Goal: Transaction & Acquisition: Purchase product/service

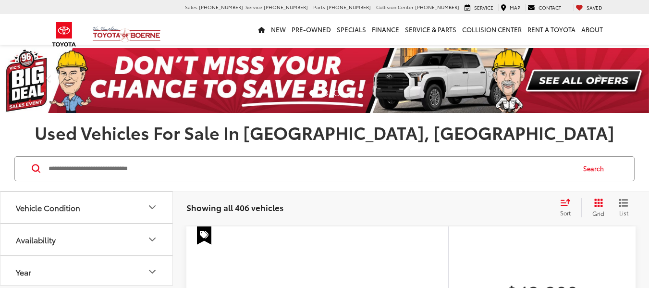
click at [562, 215] on span "Sort" at bounding box center [565, 212] width 11 height 8
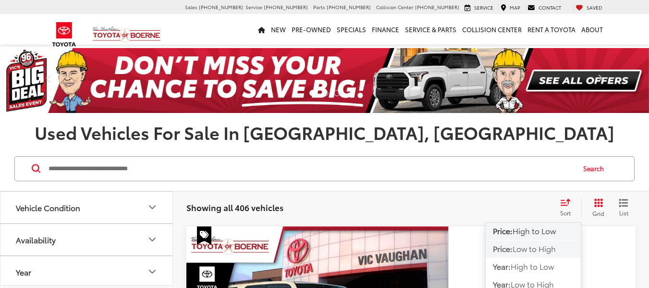
click at [550, 250] on span "Low to High" at bounding box center [533, 248] width 43 height 11
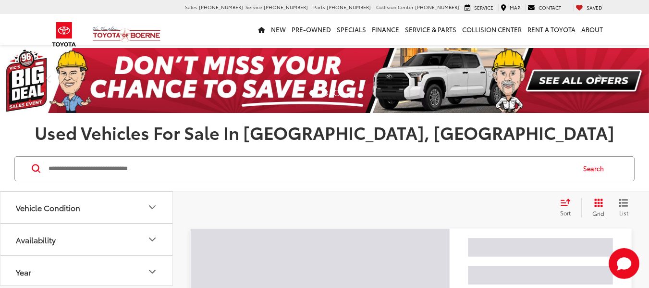
click at [541, 138] on h1 "Used Vehicles For Sale In [GEOGRAPHIC_DATA], [GEOGRAPHIC_DATA]" at bounding box center [324, 131] width 649 height 19
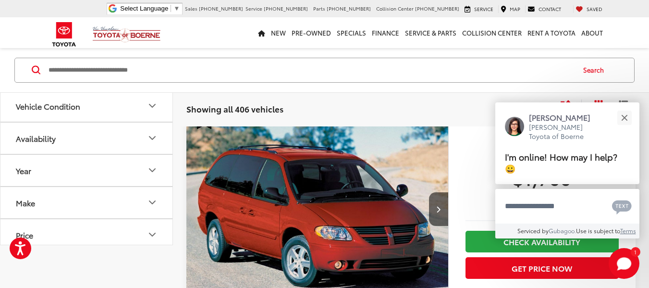
scroll to position [58, 0]
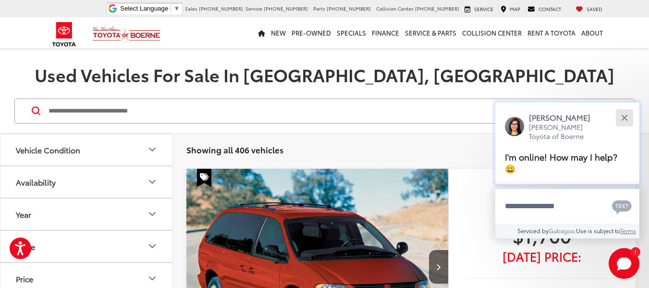
click at [624, 124] on button "Close" at bounding box center [624, 117] width 21 height 21
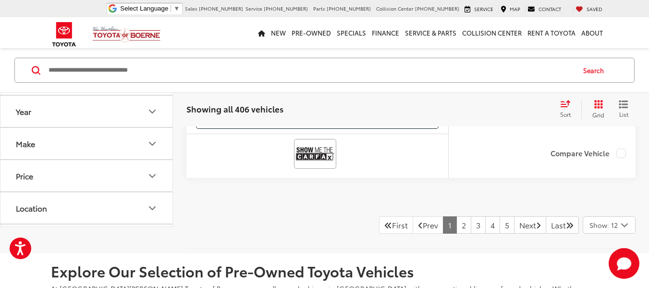
scroll to position [4631, 0]
click at [456, 224] on link "2" at bounding box center [463, 224] width 15 height 17
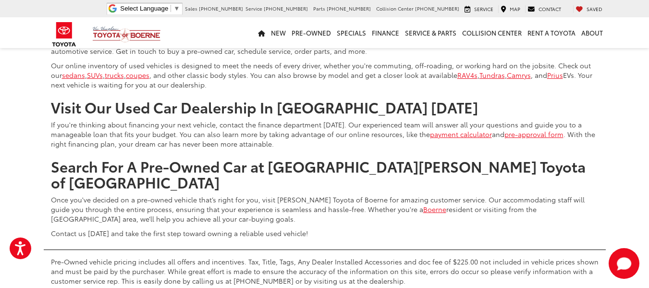
scroll to position [5016, 0]
